Goal: Navigation & Orientation: Go to known website

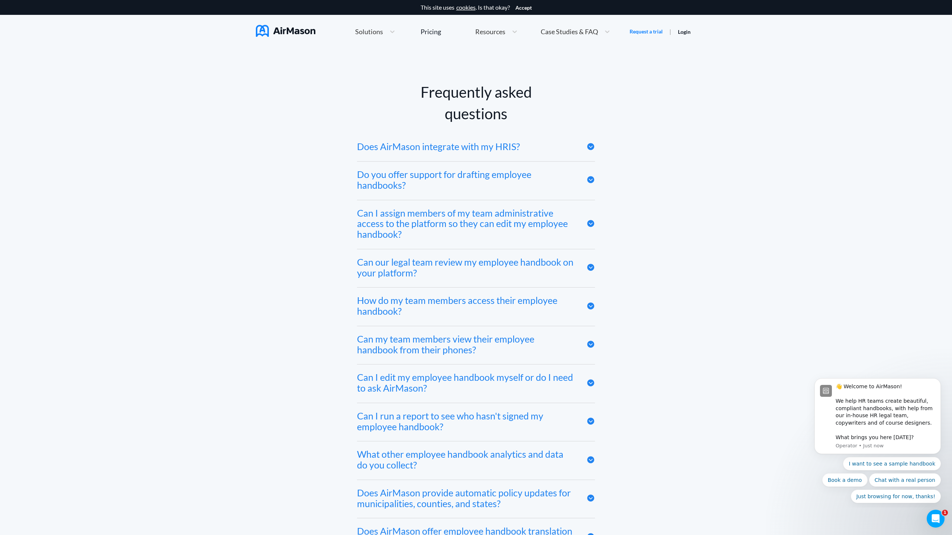
scroll to position [4086, 0]
